Goal: Task Accomplishment & Management: Use online tool/utility

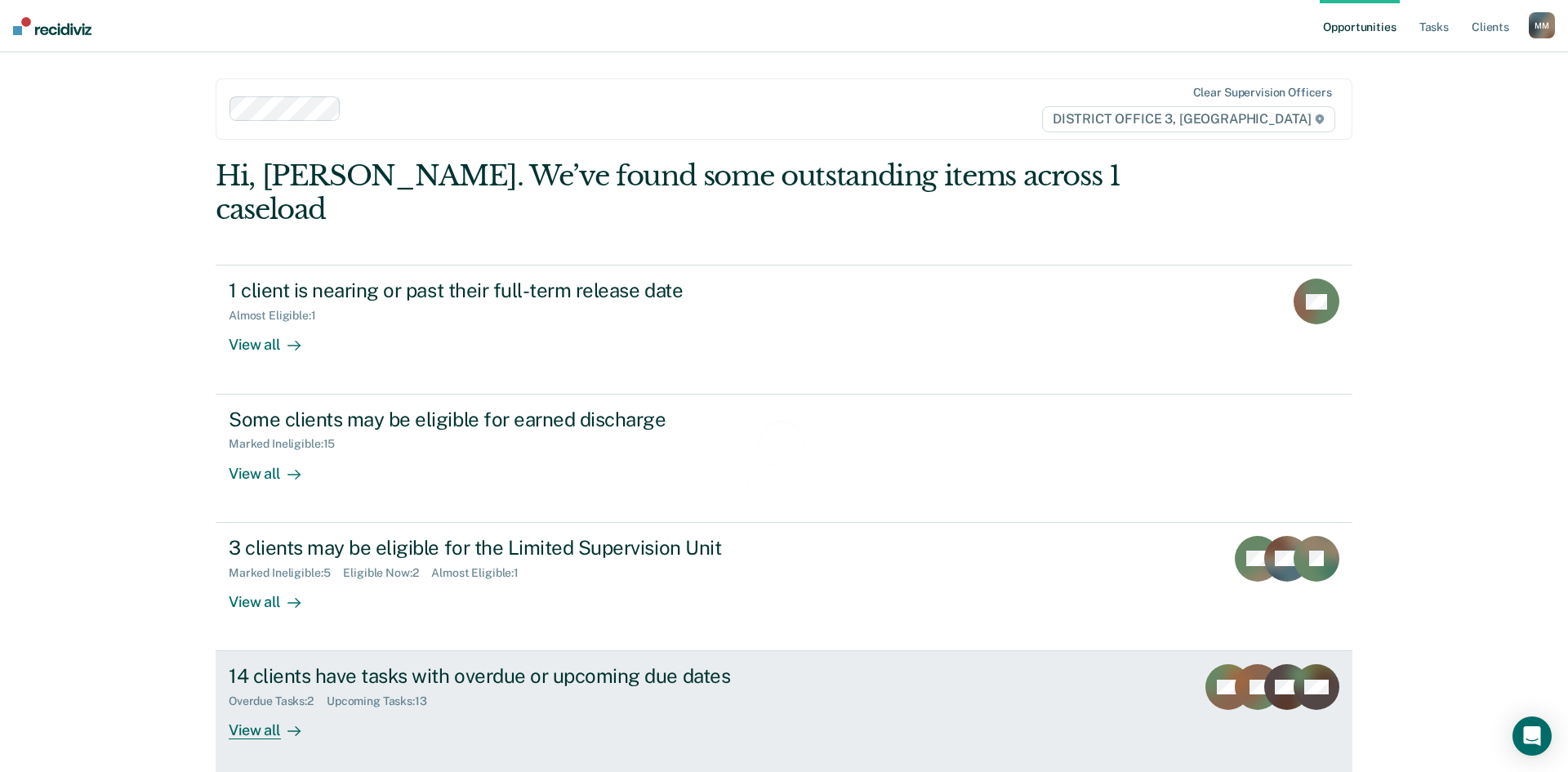
click at [459, 688] on div "Overdue Tasks : 2 Upcoming Tasks : 13" at bounding box center [515, 698] width 573 height 21
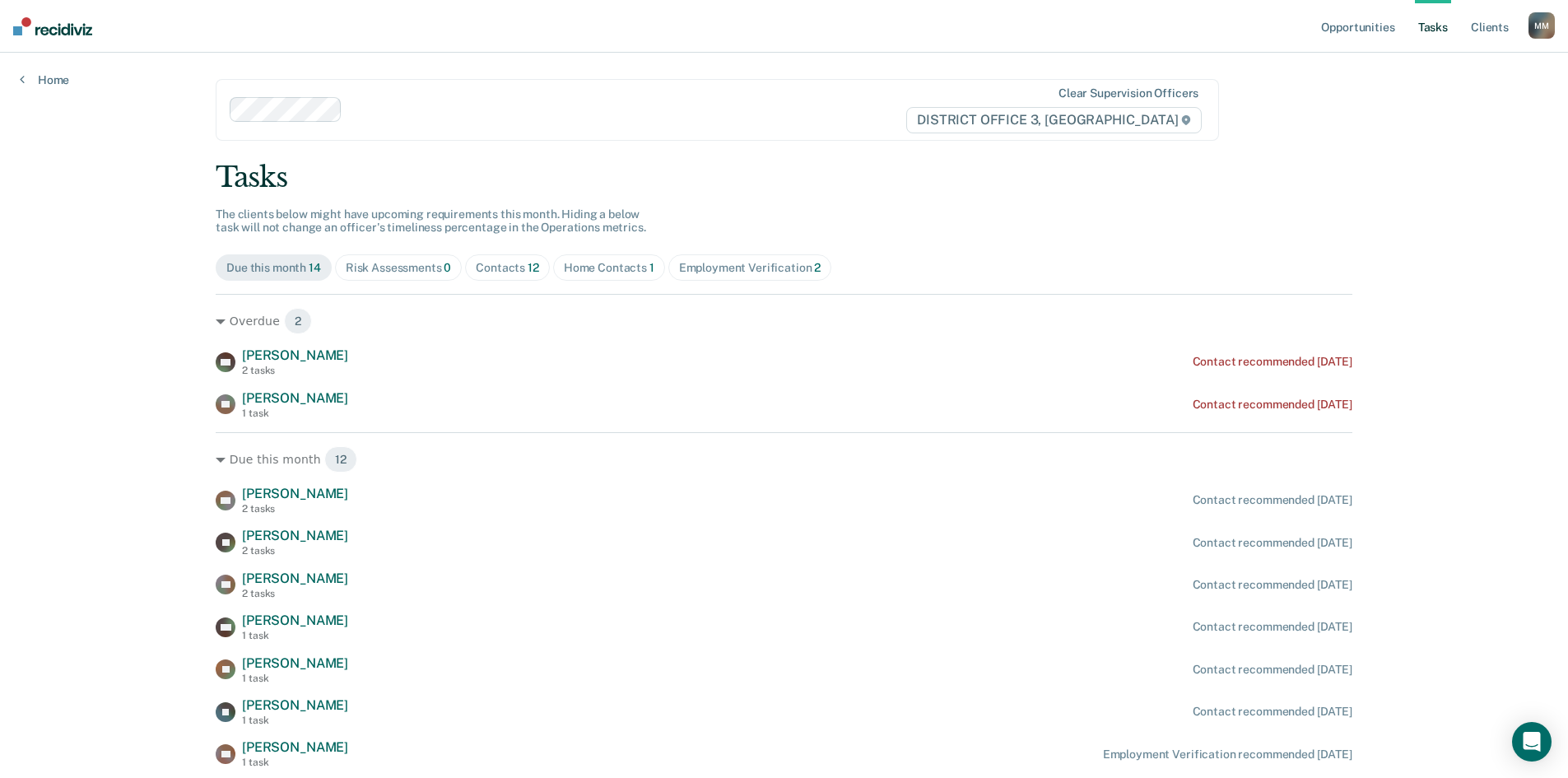
click at [385, 259] on span "Risk Assessments 0" at bounding box center [399, 268] width 128 height 27
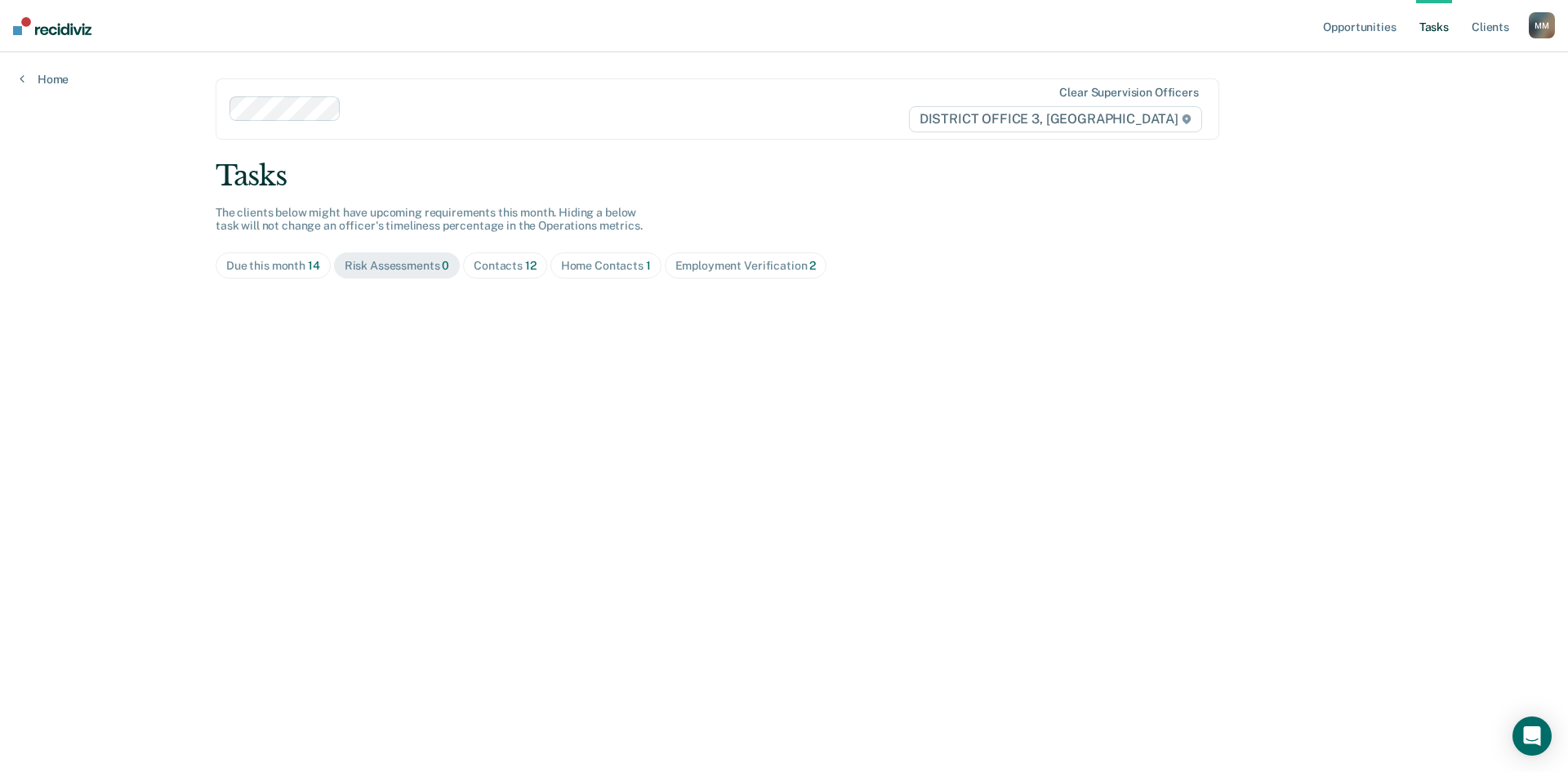
click at [498, 254] on span "Contacts 12" at bounding box center [505, 266] width 84 height 27
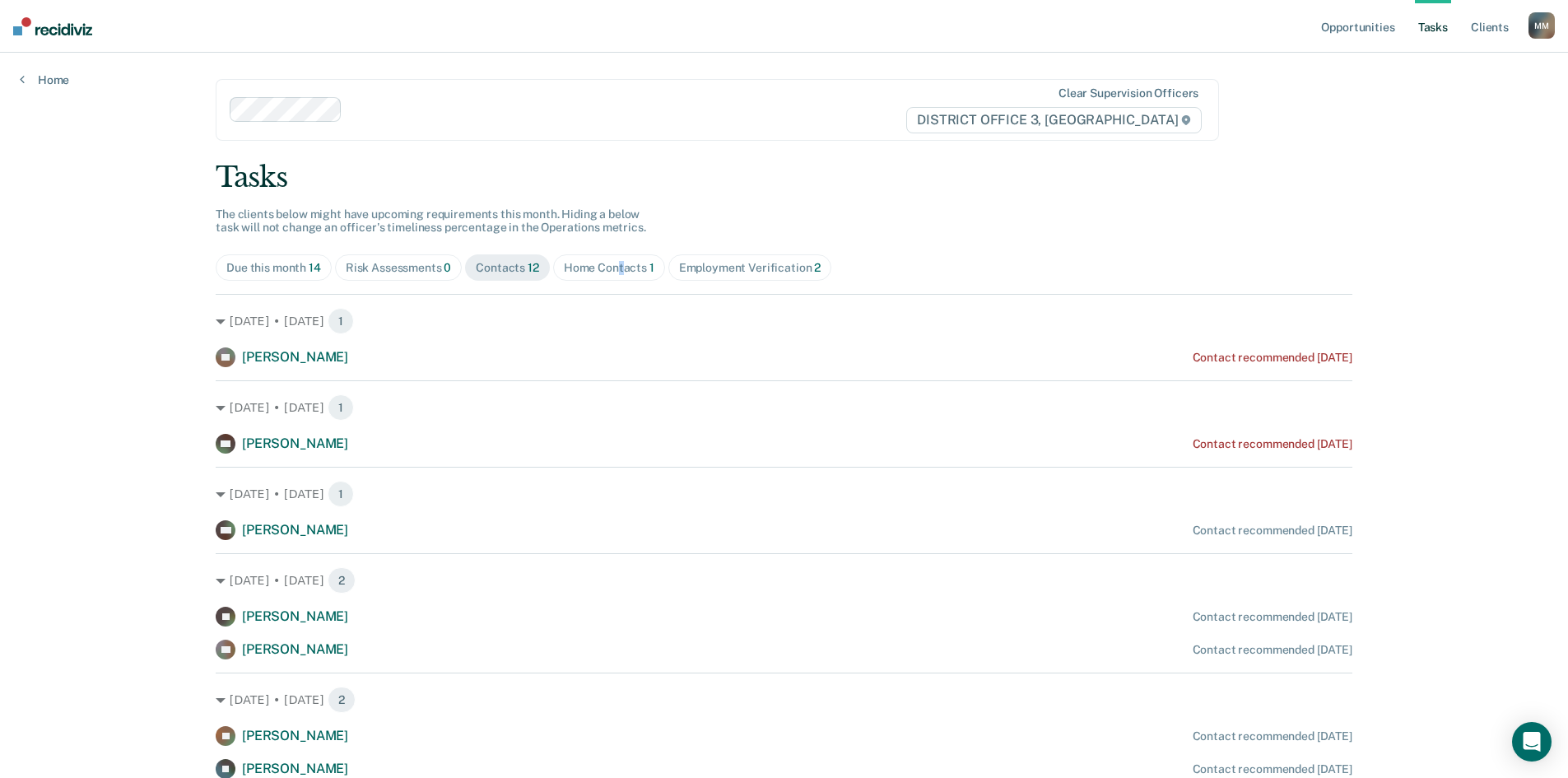
click at [616, 269] on div "Home Contacts 1" at bounding box center [609, 268] width 91 height 14
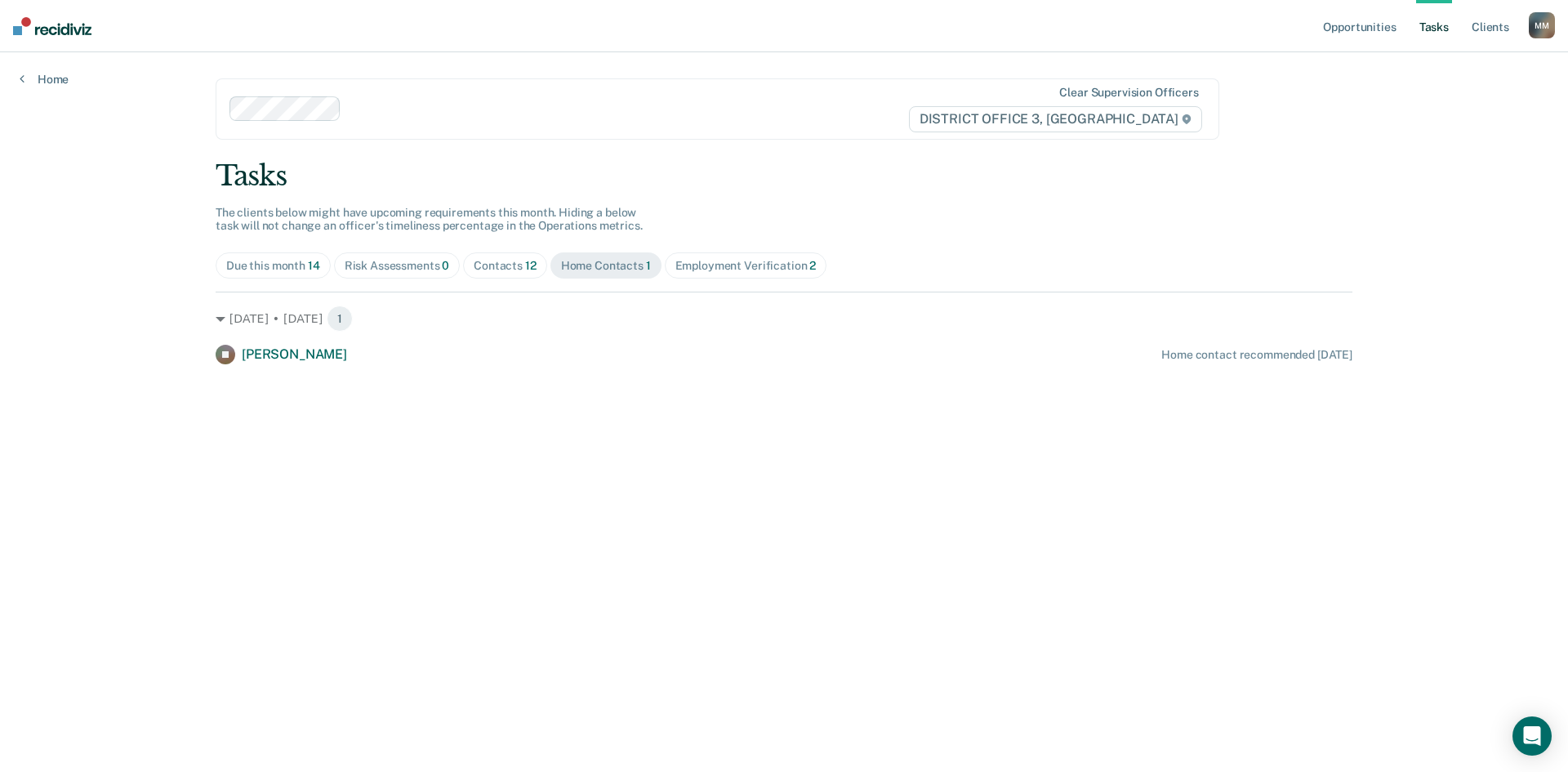
click at [794, 263] on div "Employment Verification 2" at bounding box center [746, 266] width 141 height 14
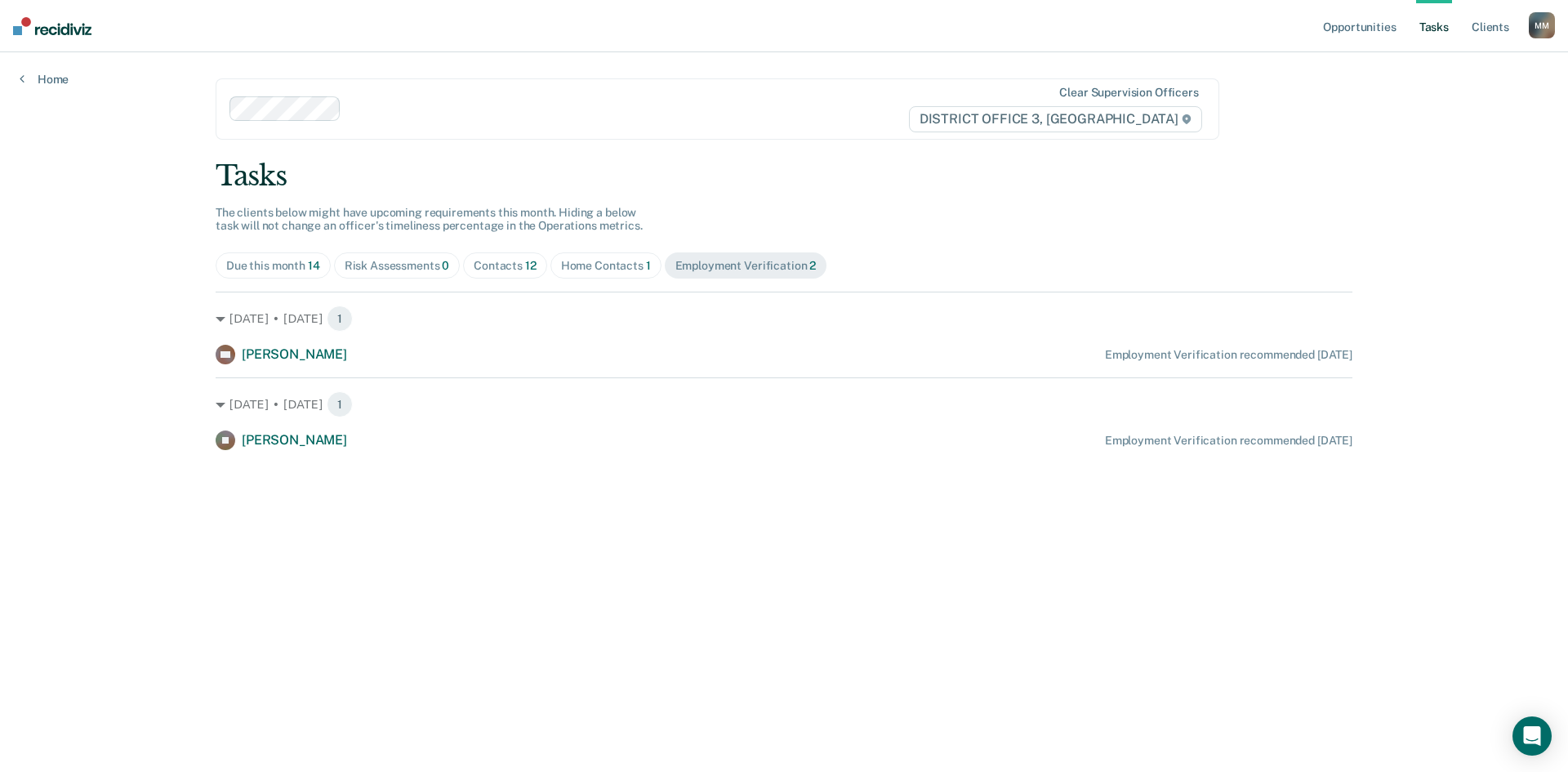
click at [612, 266] on div "Home Contacts 1" at bounding box center [605, 266] width 90 height 14
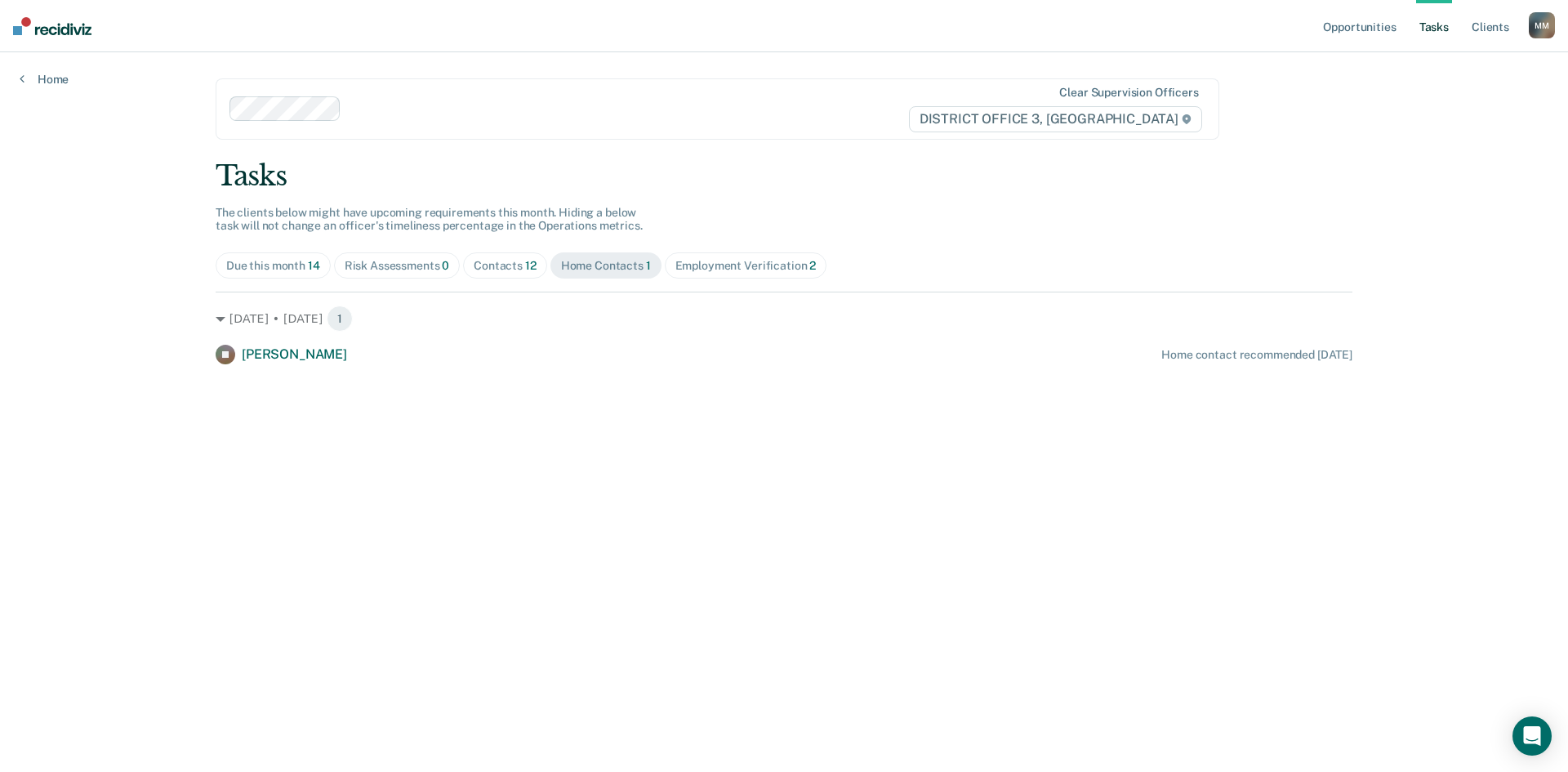
click at [514, 271] on div "Contacts 12" at bounding box center [504, 266] width 63 height 14
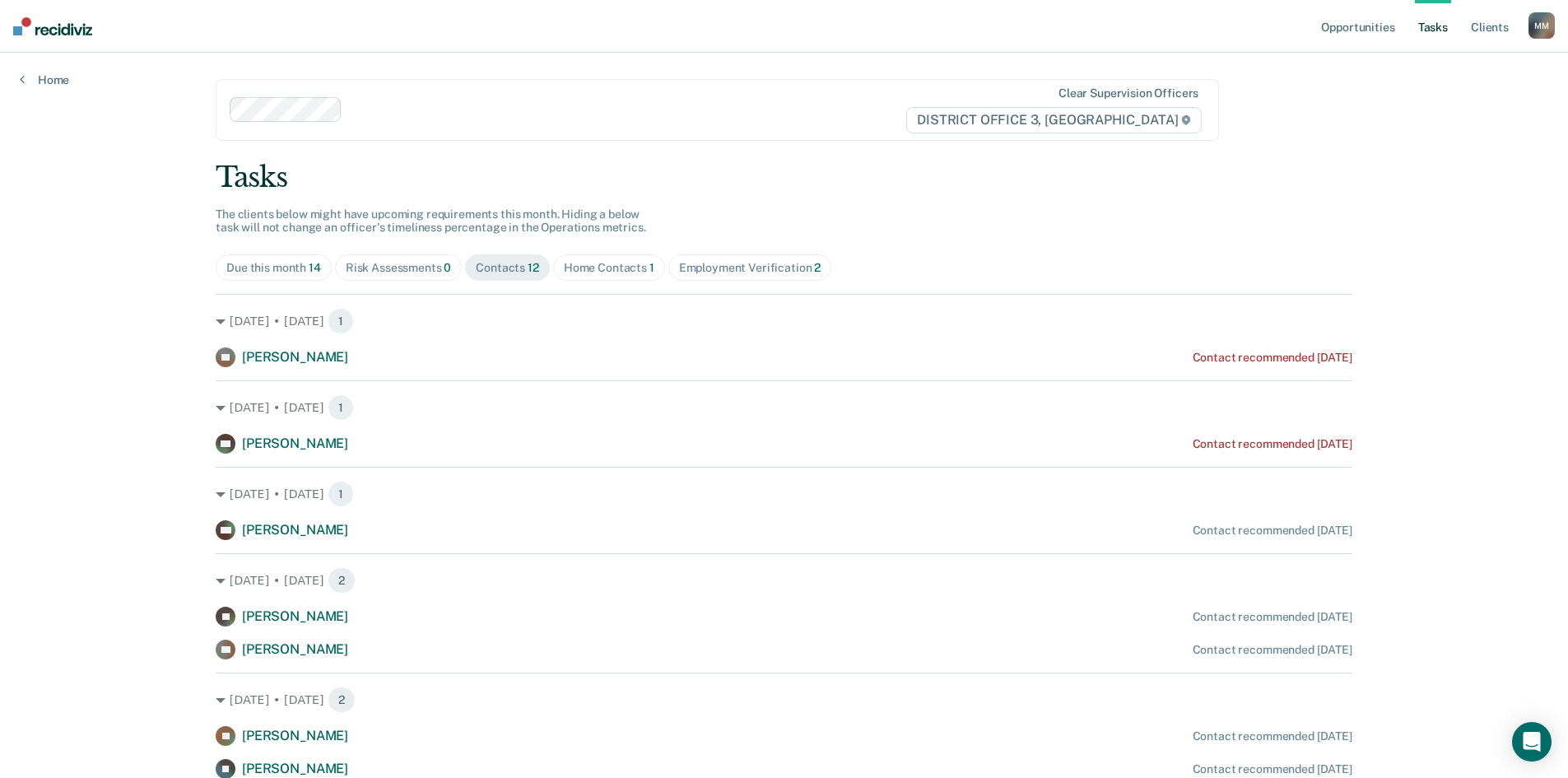
click at [766, 274] on div "Employment Verification 2" at bounding box center [750, 268] width 142 height 14
